Goal: Information Seeking & Learning: Learn about a topic

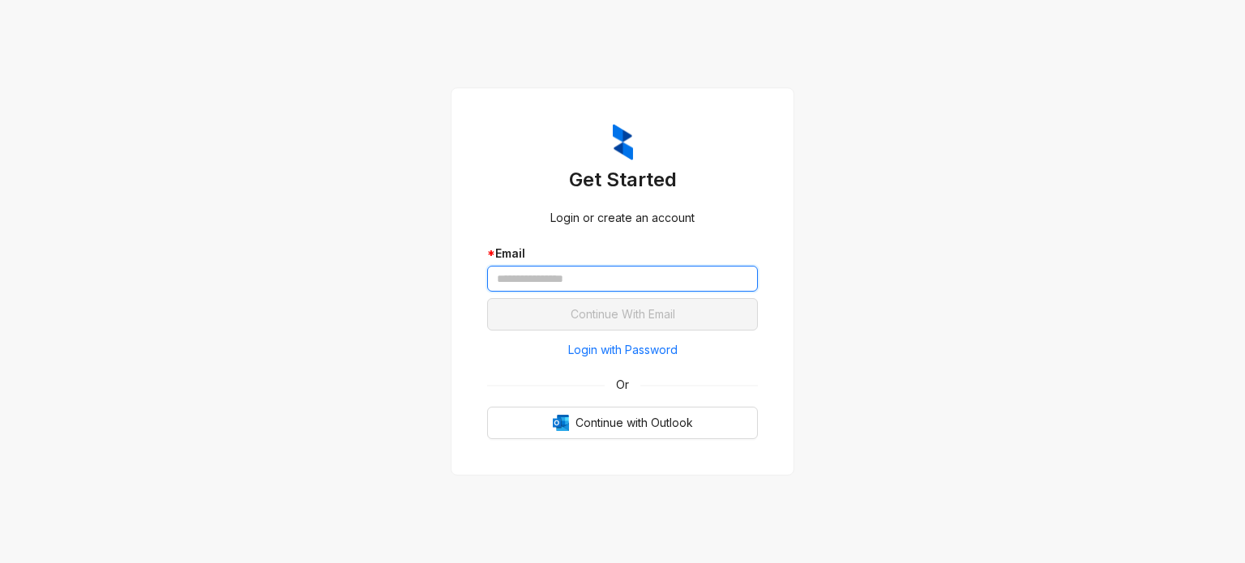
click at [607, 284] on input "text" at bounding box center [622, 279] width 271 height 26
click at [621, 276] on input "text" at bounding box center [622, 279] width 271 height 26
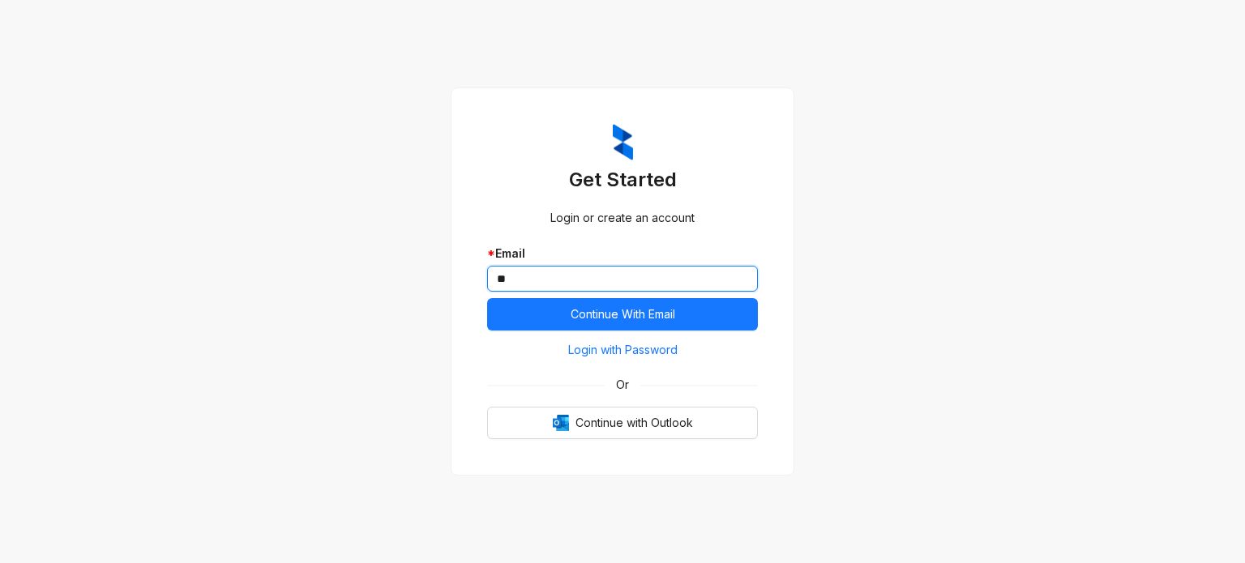
click at [568, 282] on input "**" at bounding box center [622, 279] width 271 height 26
paste input "**********"
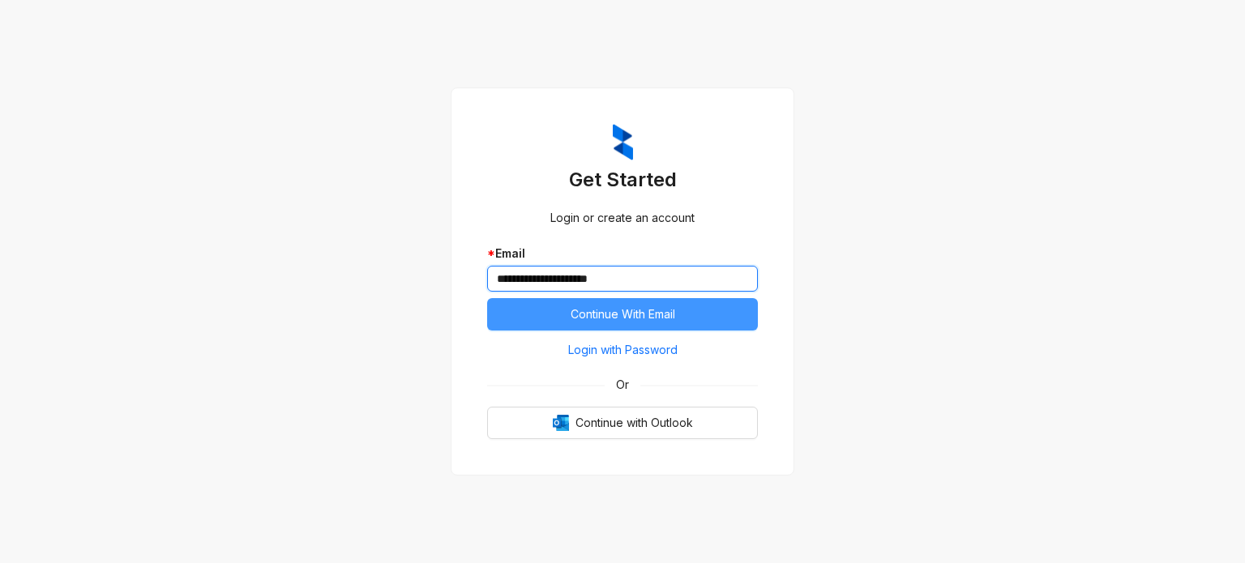
type input "**********"
click at [580, 315] on span "Continue With Email" at bounding box center [623, 315] width 105 height 18
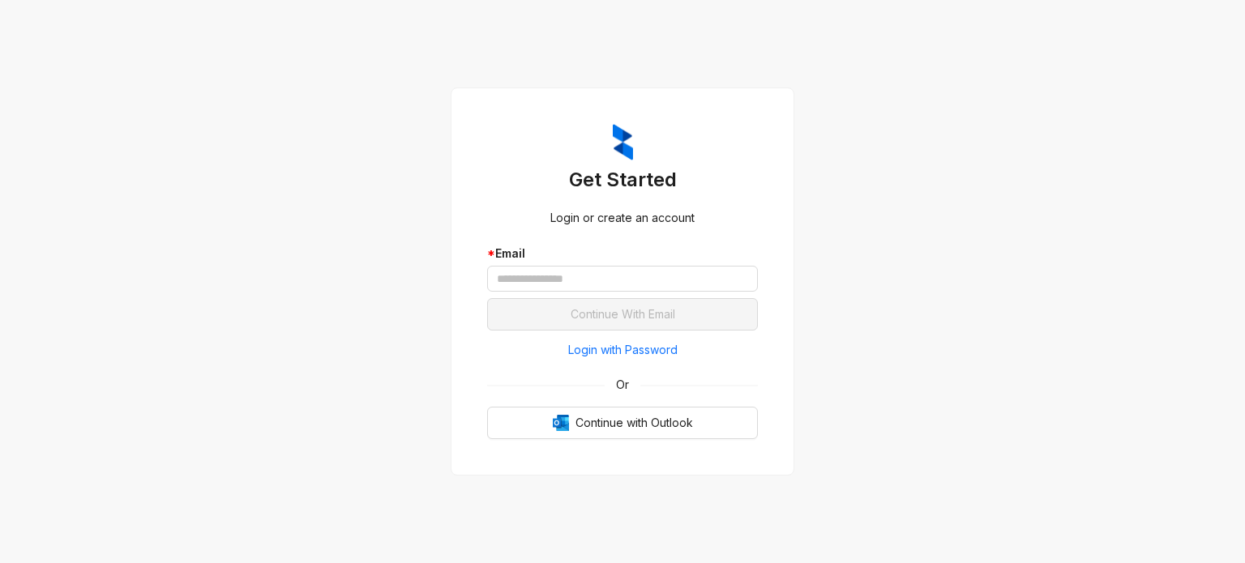
click at [598, 282] on input "text" at bounding box center [622, 279] width 271 height 26
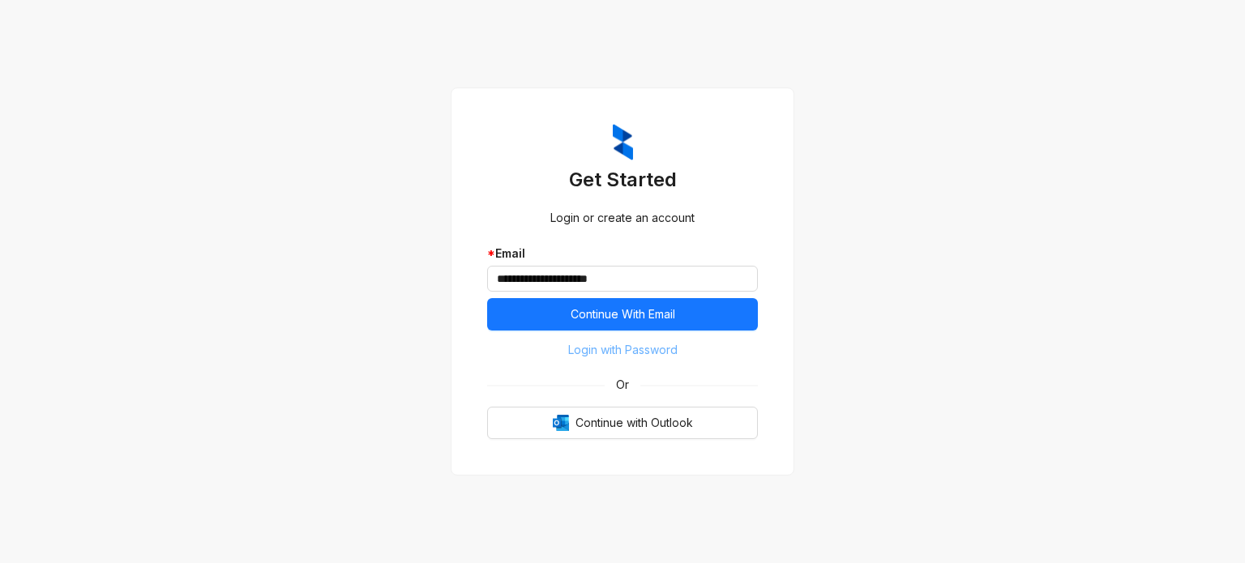
type input "**********"
click at [613, 353] on span "Login with Password" at bounding box center [622, 350] width 109 height 18
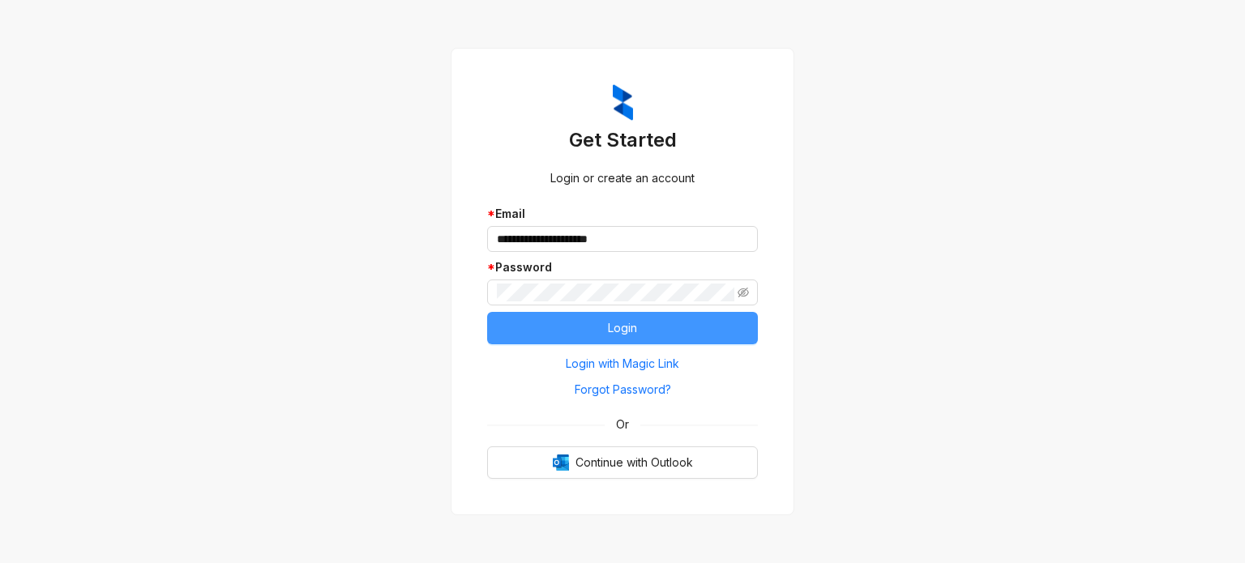
click at [539, 336] on button "Login" at bounding box center [622, 328] width 271 height 32
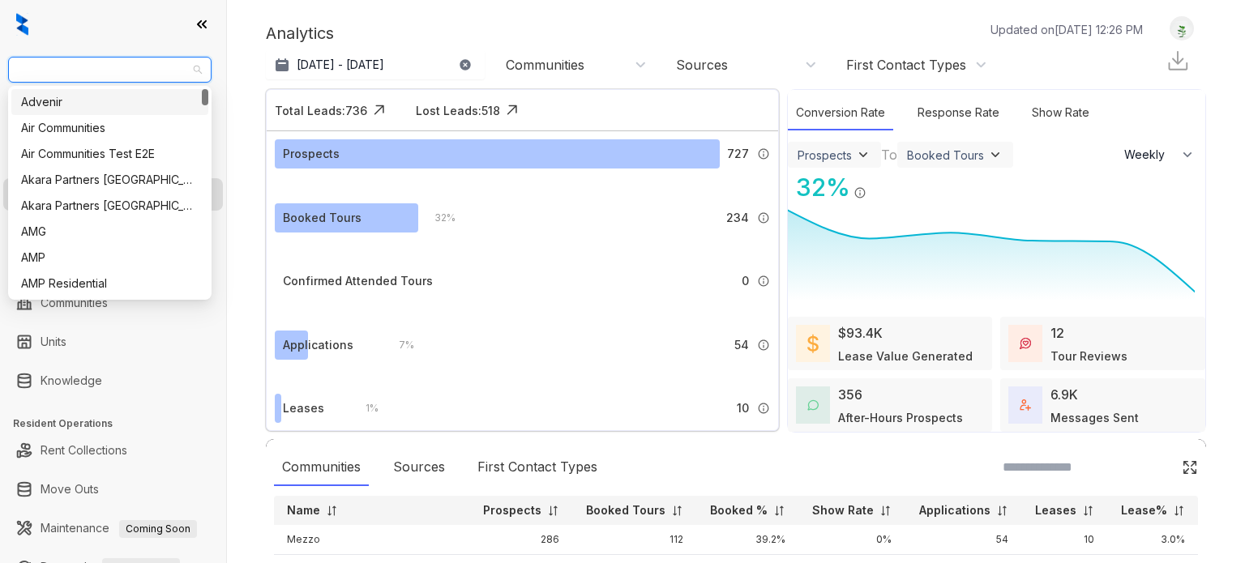
select select "******"
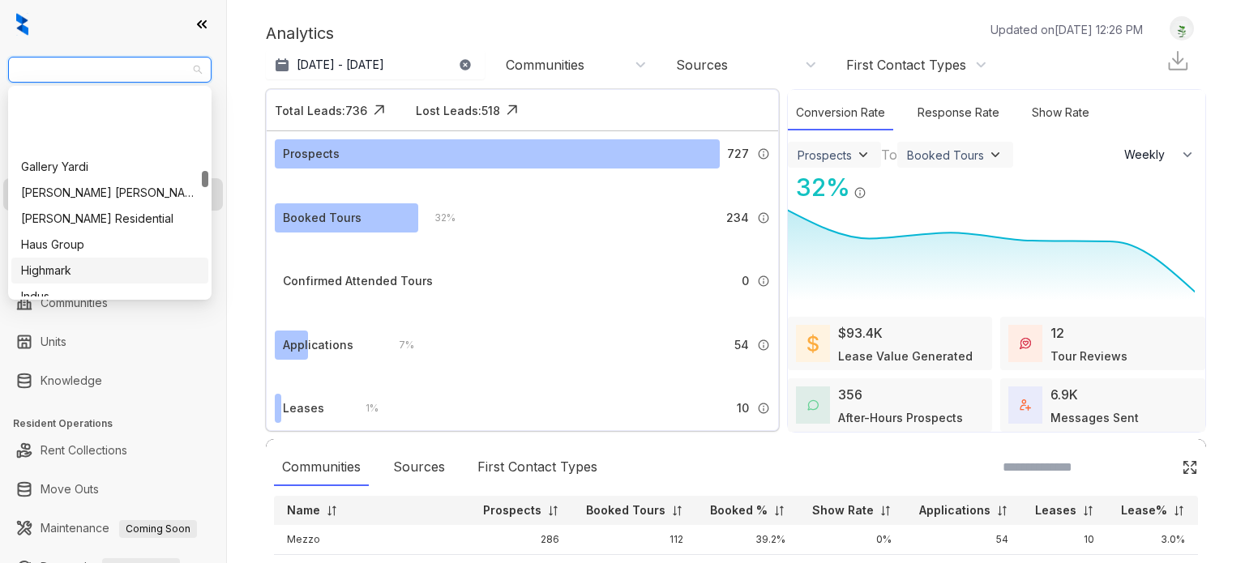
scroll to position [1054, 0]
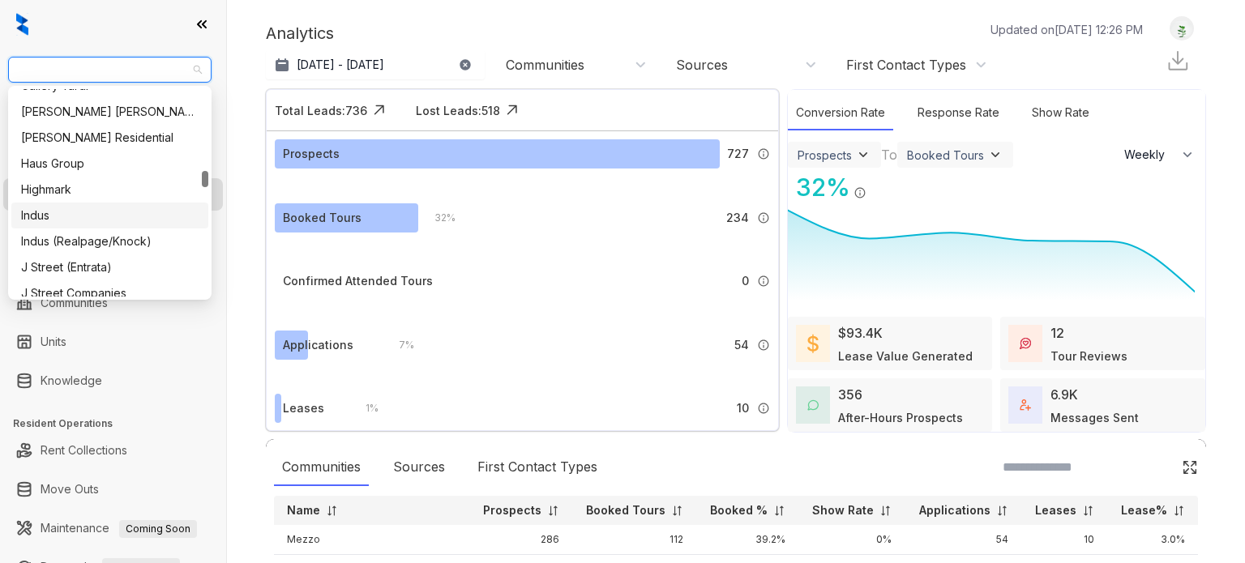
click at [95, 216] on div "Indus" at bounding box center [109, 216] width 177 height 18
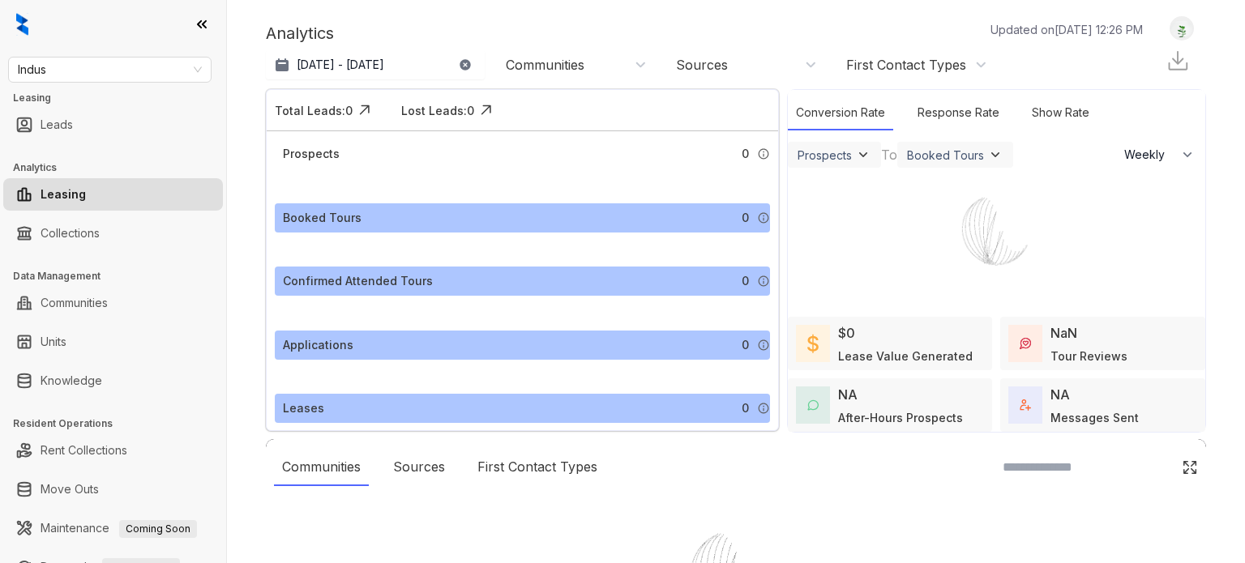
select select "******"
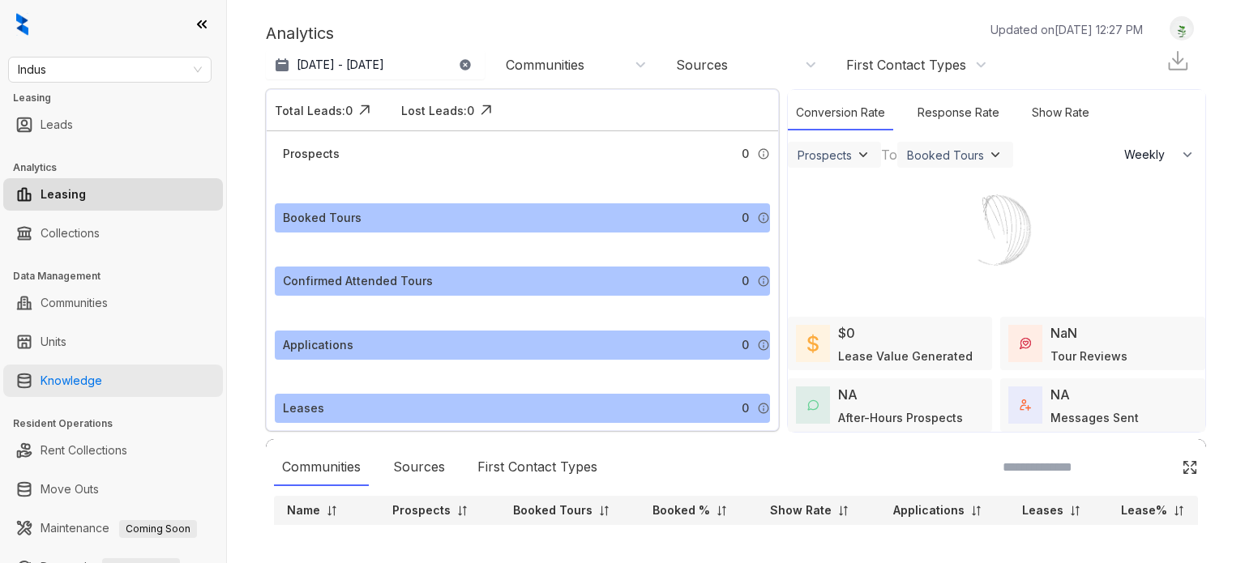
click at [93, 381] on link "Knowledge" at bounding box center [72, 381] width 62 height 32
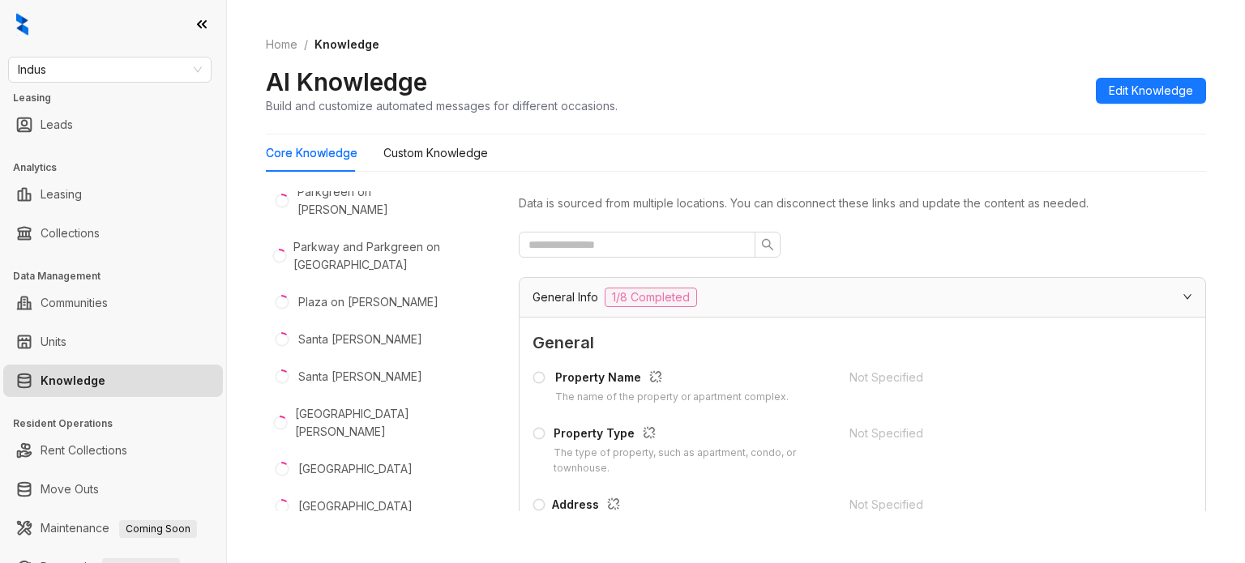
scroll to position [567, 0]
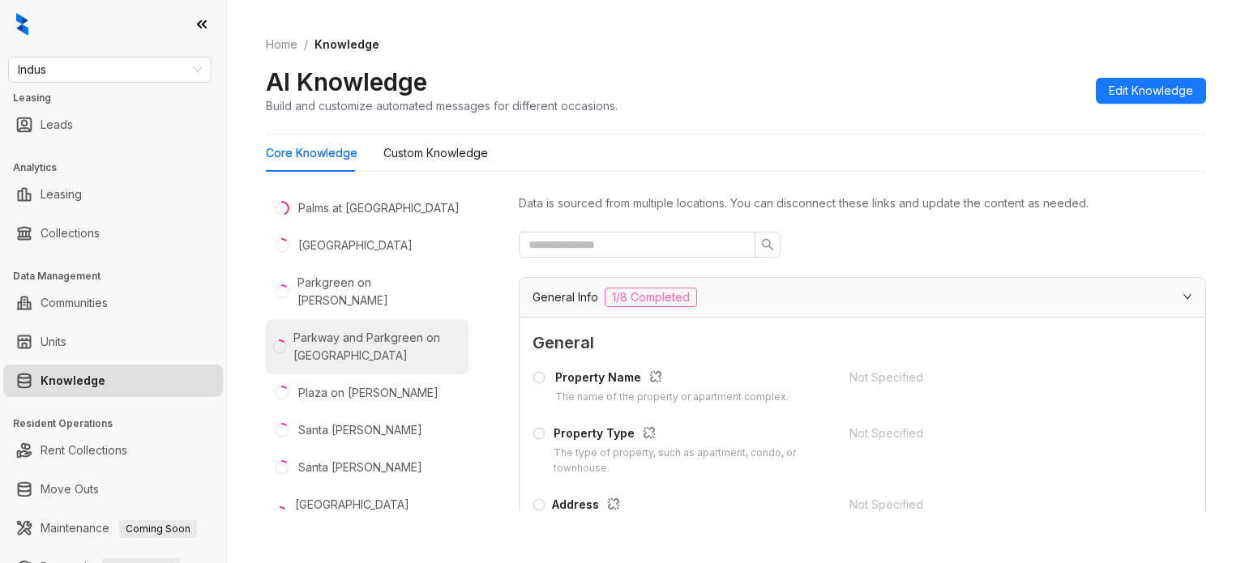
click at [406, 329] on div "Parkway and Parkgreen on Bellaire" at bounding box center [377, 347] width 169 height 36
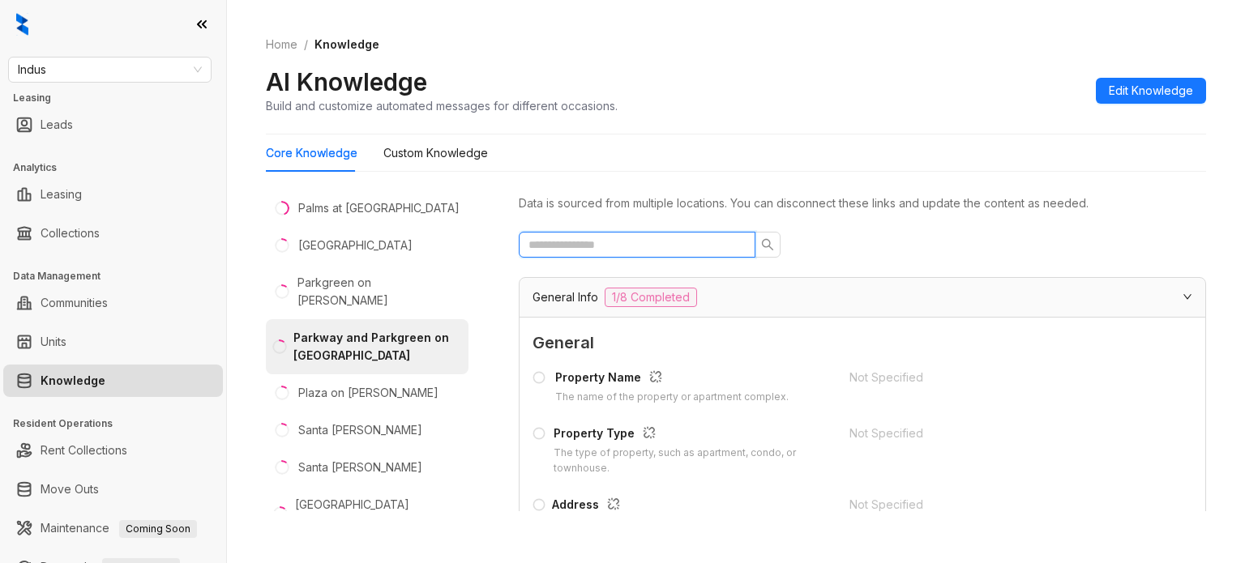
click at [640, 239] on input "text" at bounding box center [630, 245] width 204 height 18
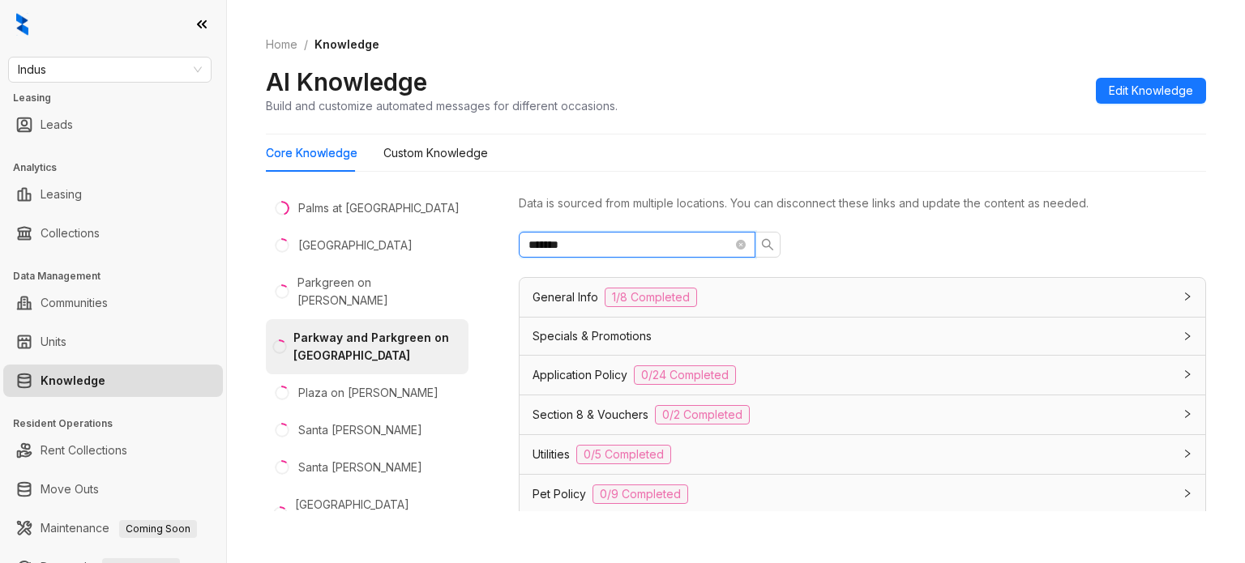
type input "*******"
click at [577, 375] on span "Application Policy" at bounding box center [579, 375] width 95 height 18
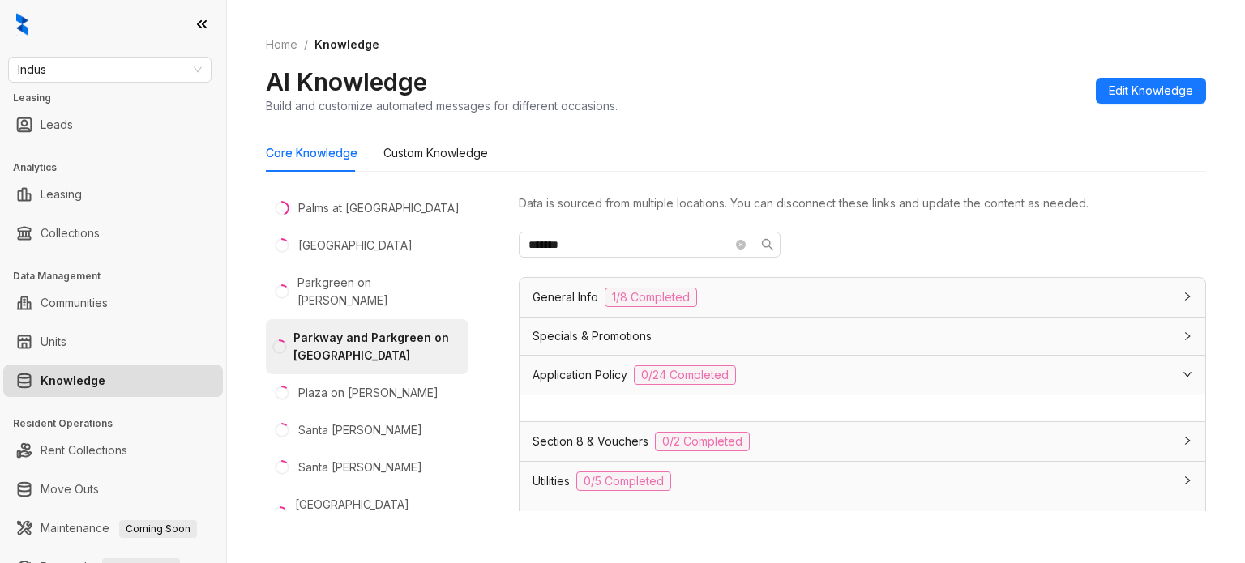
click at [1094, 336] on div "Specials & Promotions" at bounding box center [852, 336] width 640 height 18
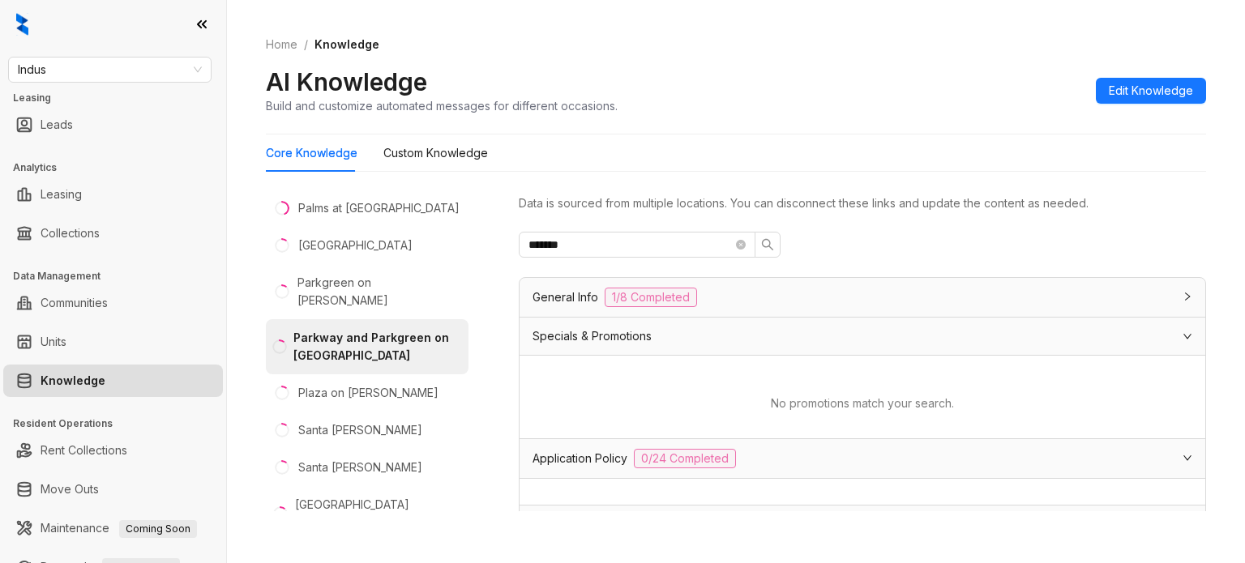
click at [1022, 307] on div "General Info 1/8 Completed" at bounding box center [862, 297] width 686 height 39
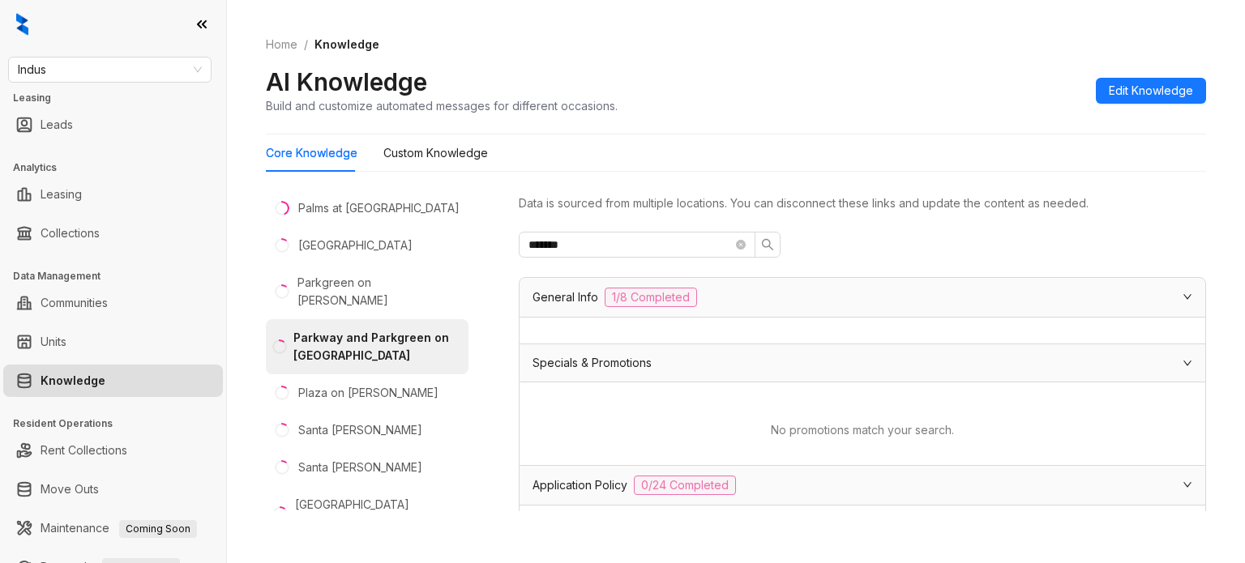
click at [1173, 295] on div at bounding box center [1182, 297] width 19 height 18
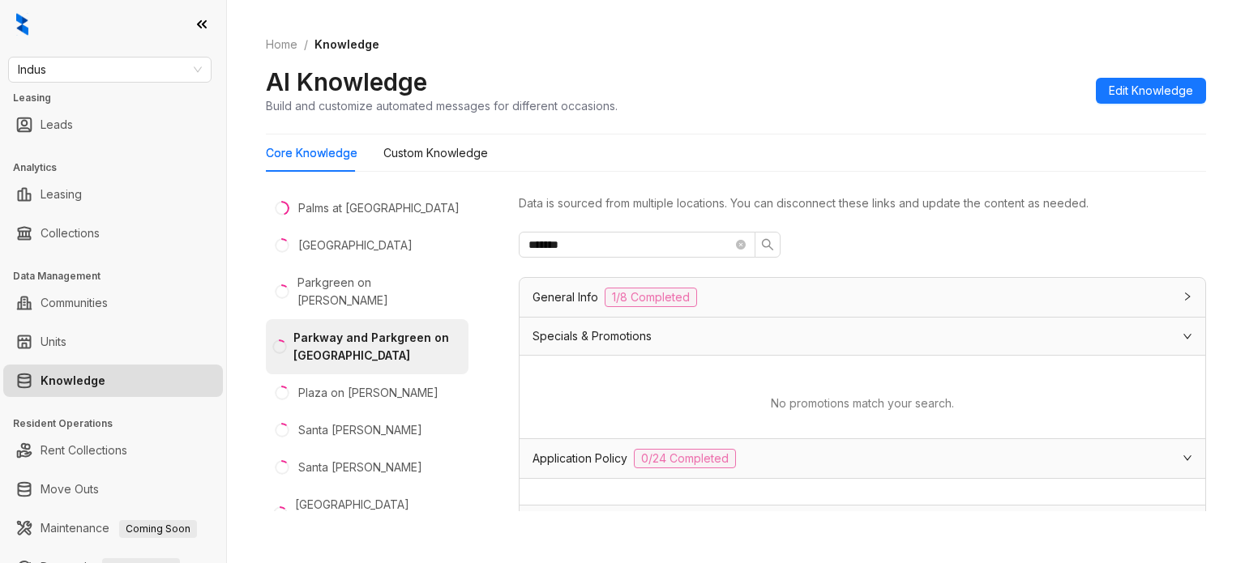
click at [1173, 295] on div at bounding box center [1182, 297] width 19 height 18
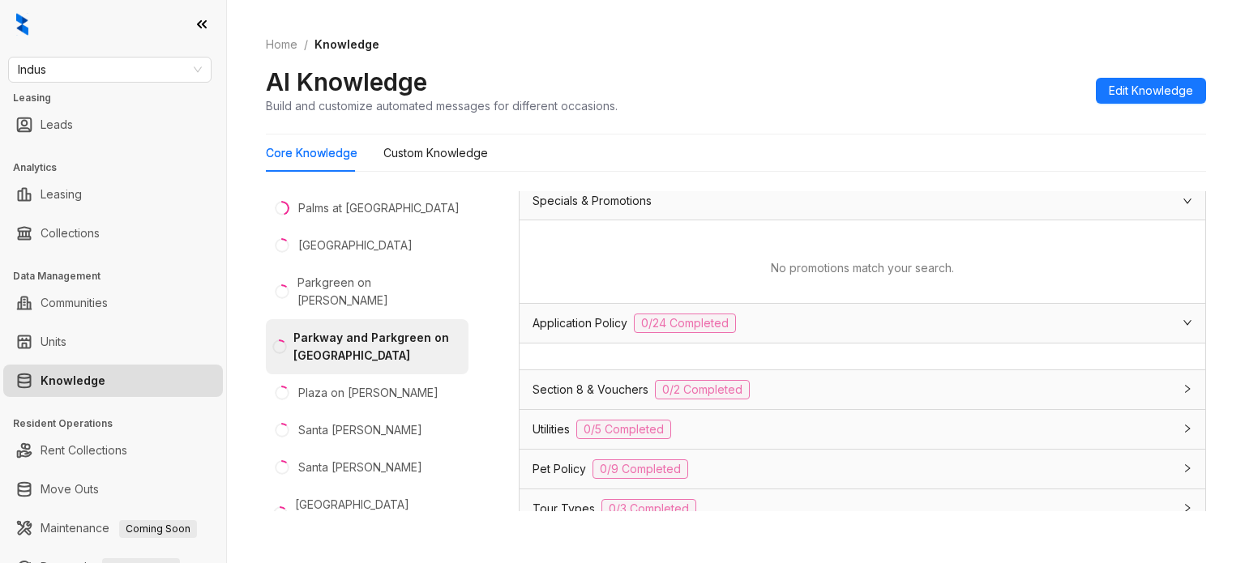
scroll to position [243, 0]
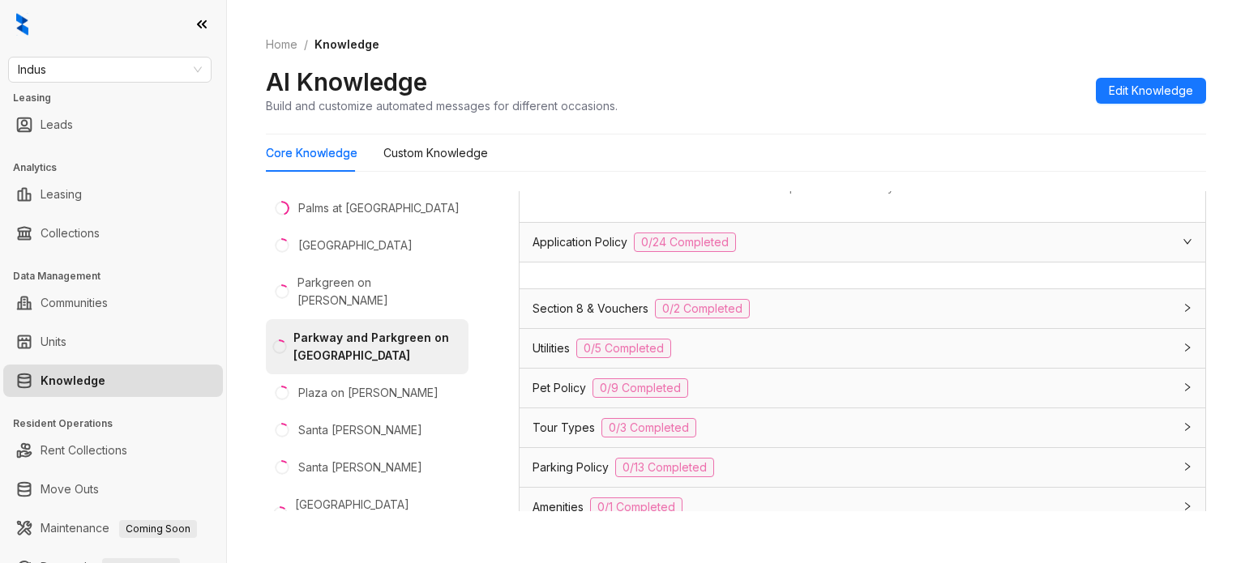
click at [1108, 346] on div "Utilities 0/5 Completed" at bounding box center [852, 348] width 640 height 19
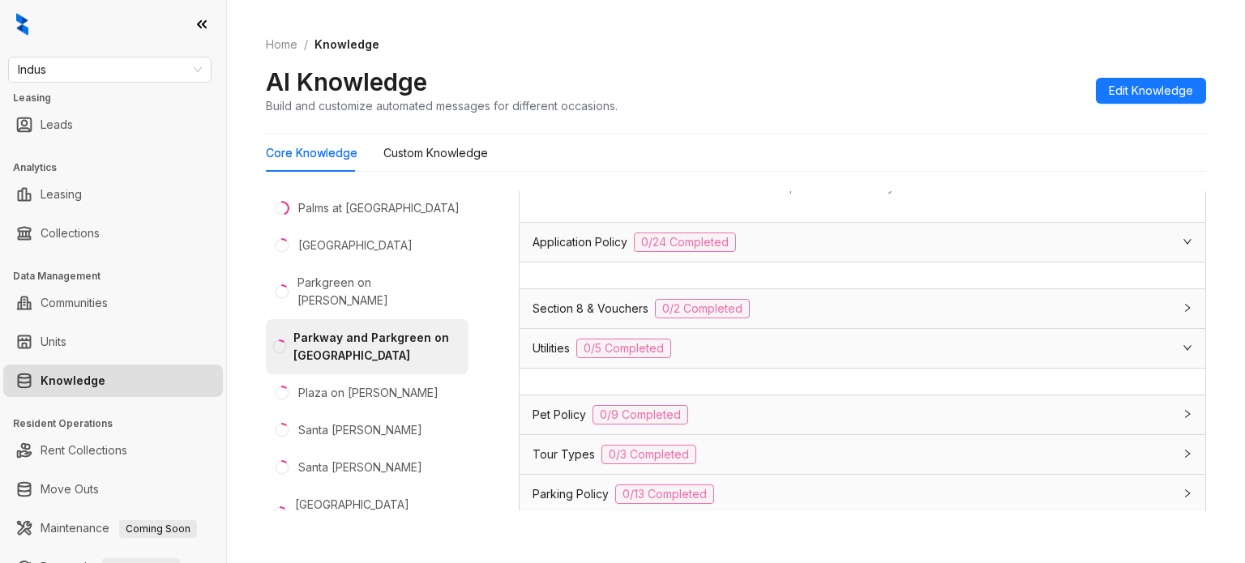
click at [1089, 305] on div "Section 8 & Vouchers 0/2 Completed" at bounding box center [852, 308] width 640 height 19
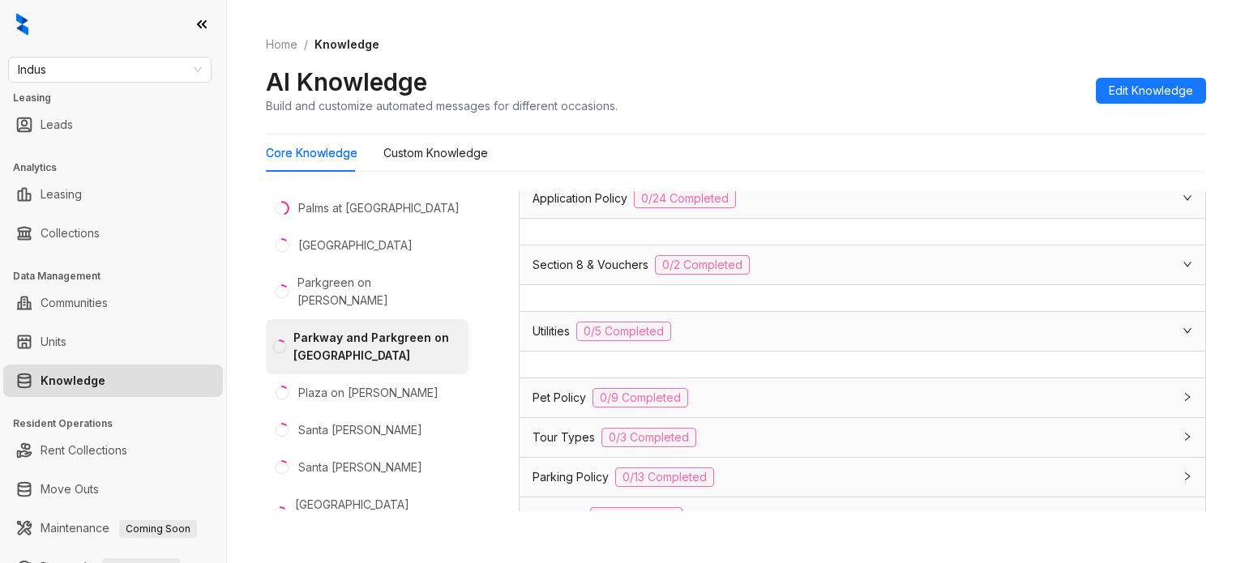
scroll to position [324, 0]
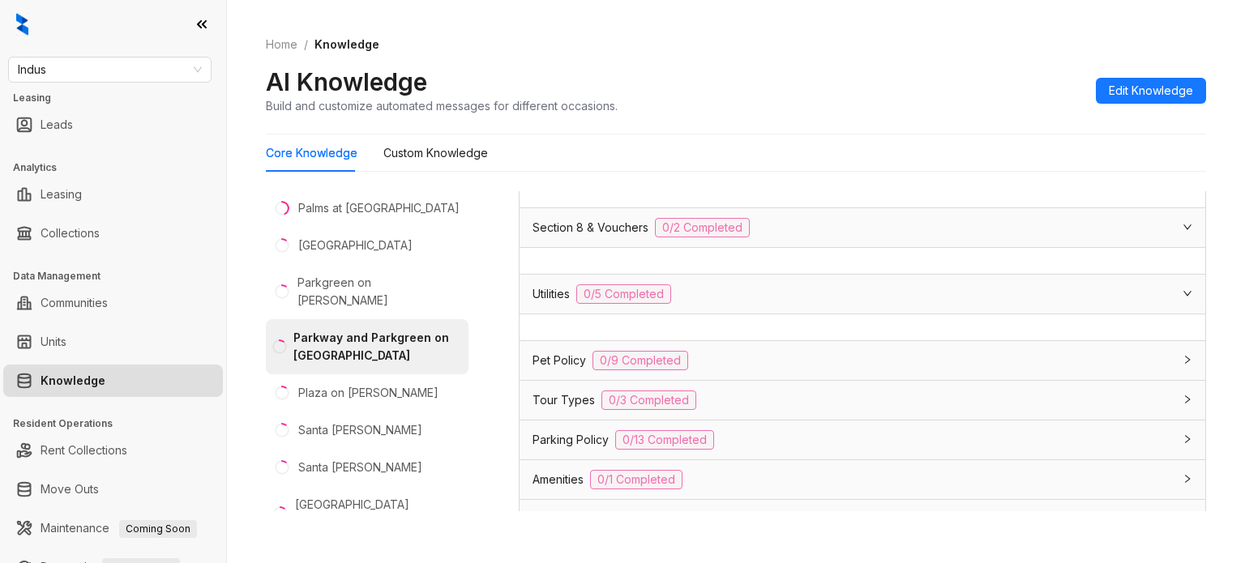
click at [905, 358] on div "Pet Policy 0/9 Completed" at bounding box center [852, 360] width 640 height 19
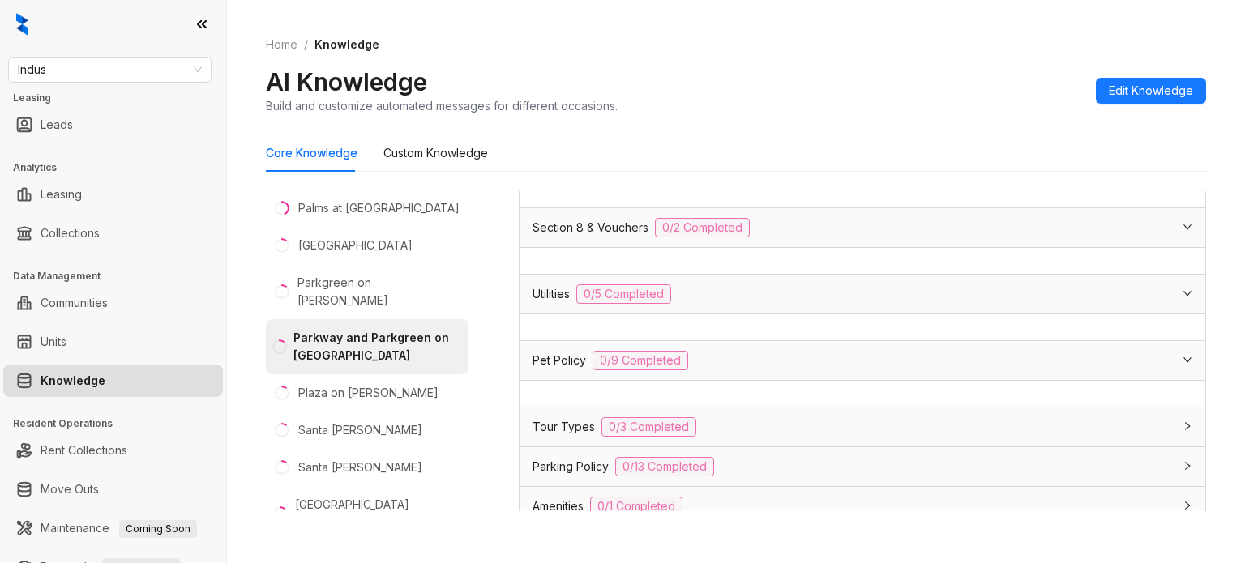
click at [880, 393] on div at bounding box center [862, 394] width 686 height 26
click at [866, 451] on div "Parking Policy 0/13 Completed" at bounding box center [862, 466] width 686 height 39
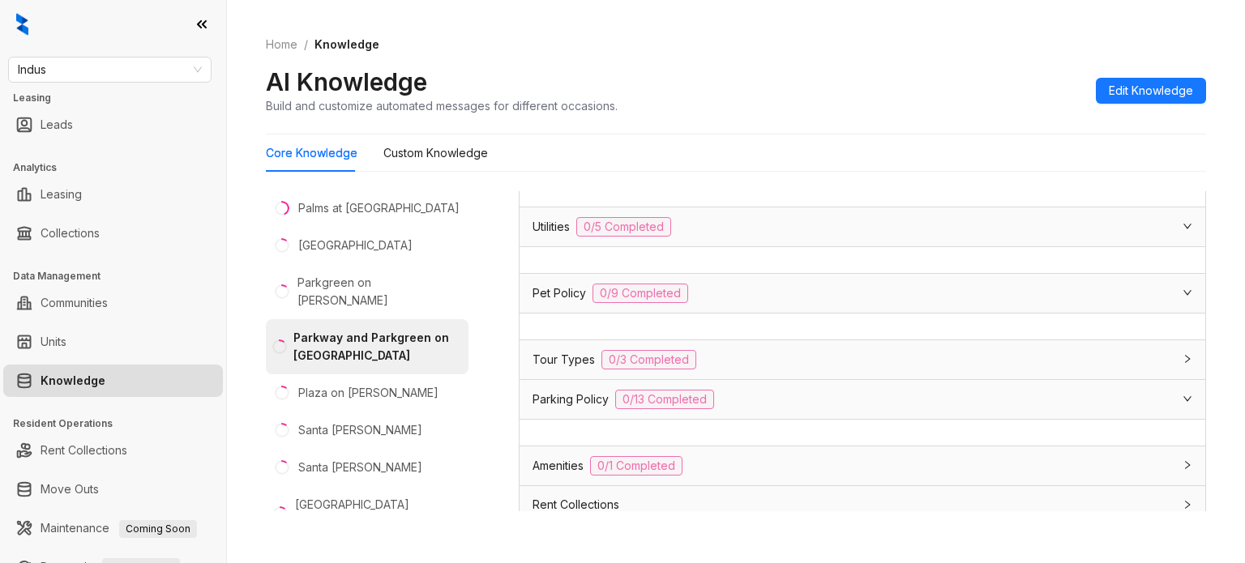
scroll to position [395, 0]
click at [805, 463] on div "Amenities 0/1 Completed" at bounding box center [852, 461] width 640 height 19
click at [786, 511] on div "Data is sourced from multiple locations. You can disconnect these links and upd…" at bounding box center [862, 358] width 687 height 334
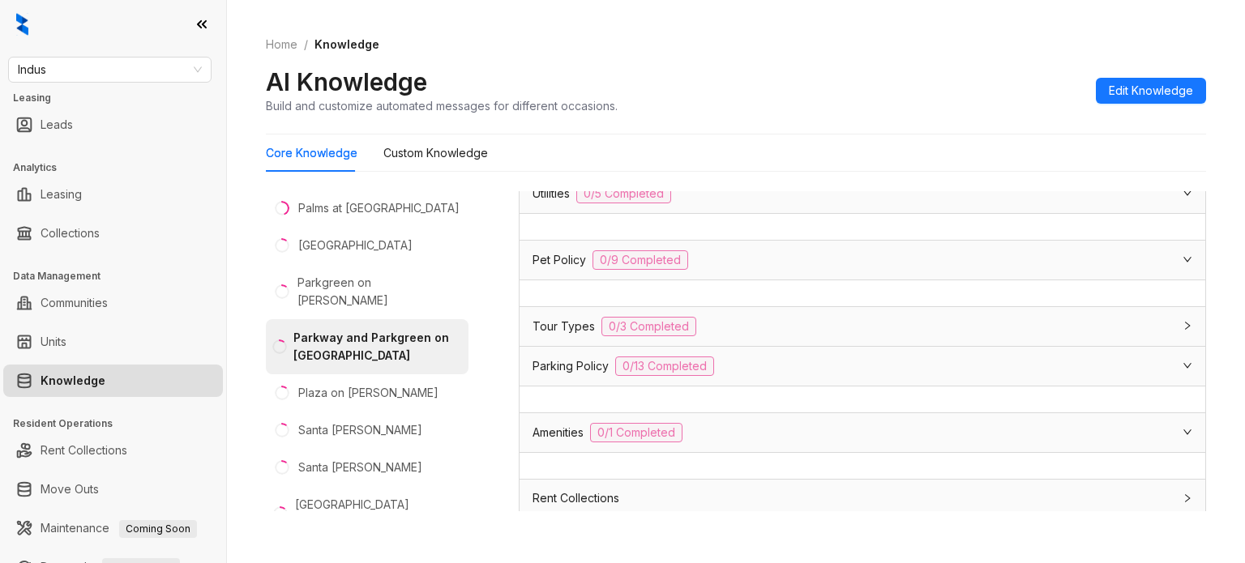
click at [707, 492] on div "Rent Collections" at bounding box center [852, 498] width 640 height 18
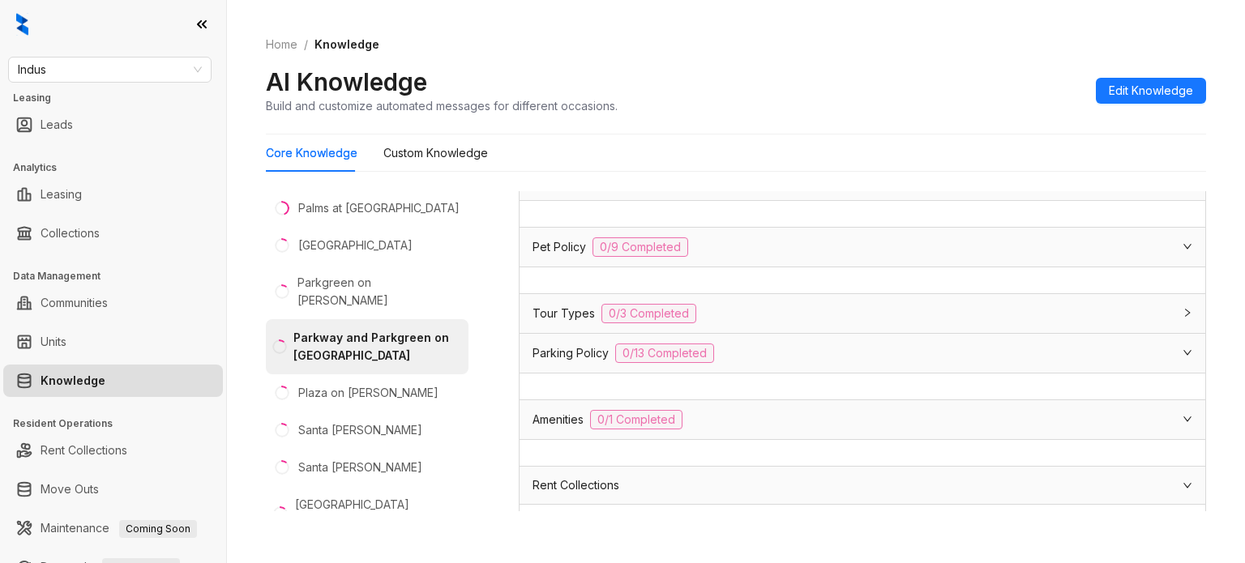
scroll to position [451, 0]
